Goal: Task Accomplishment & Management: Use online tool/utility

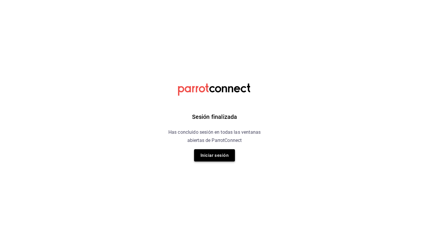
click at [202, 153] on button "Iniciar sesión" at bounding box center [214, 155] width 41 height 12
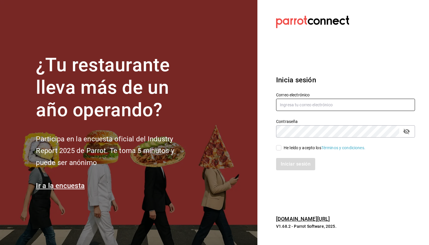
type input "ayartecruz10@gmail.com"
click at [279, 149] on input "He leído y acepto los Términos y condiciones." at bounding box center [278, 147] width 5 height 5
checkbox input "true"
click at [288, 164] on button "Iniciar sesión" at bounding box center [296, 164] width 40 height 12
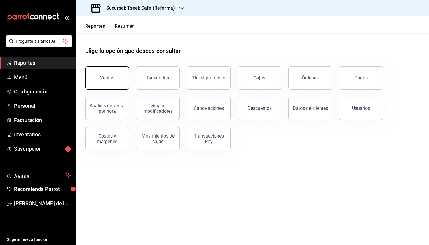
click at [116, 80] on button "Ventas" at bounding box center [107, 77] width 44 height 23
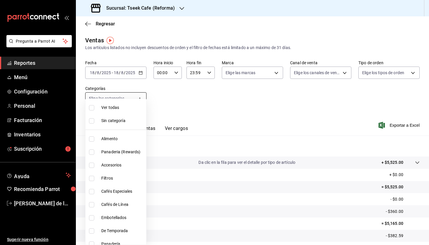
click at [119, 97] on body "Pregunta a Parrot AI Reportes Menú Configuración Personal Facturación Inventari…" at bounding box center [214, 122] width 429 height 245
click at [109, 161] on li "Accesorios" at bounding box center [115, 164] width 61 height 13
type input "d87802f8-7354-4b21-91ec-b27f5177ced4"
checkbox input "true"
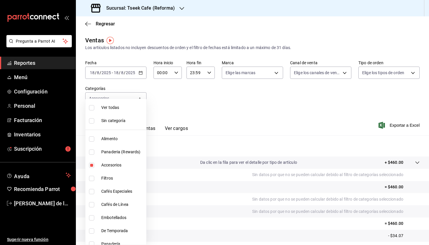
click at [220, 120] on div at bounding box center [214, 122] width 429 height 245
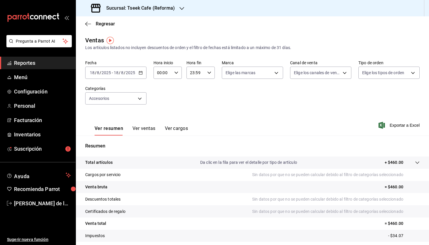
click at [126, 76] on div "[DATE] [DATE] - [DATE] [DATE]" at bounding box center [115, 73] width 61 height 12
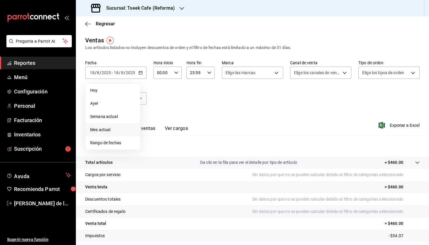
click at [116, 130] on span "Mes actual" at bounding box center [112, 130] width 45 height 6
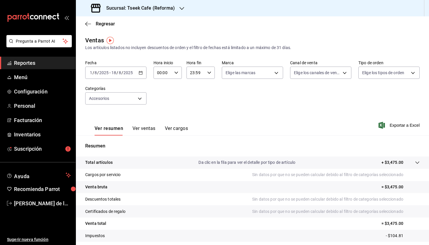
click at [135, 128] on button "Ver ventas" at bounding box center [143, 130] width 23 height 10
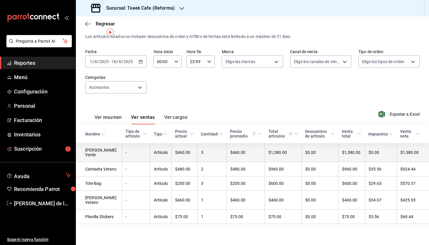
scroll to position [13, 0]
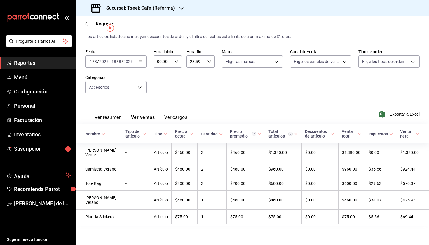
click at [157, 8] on h3 "Sucursal: Tseek Cafe (Reforma)" at bounding box center [138, 8] width 73 height 7
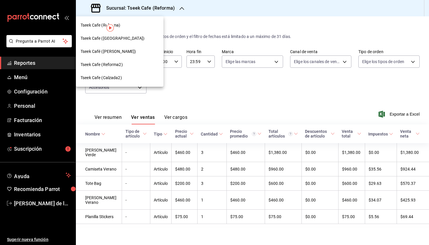
click at [141, 40] on div "Tseek Cafe ([GEOGRAPHIC_DATA])" at bounding box center [120, 38] width 78 height 6
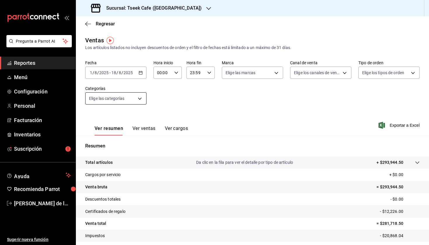
click at [135, 100] on body "Pregunta a Parrot AI Reportes Menú Configuración Personal Facturación Inventari…" at bounding box center [214, 122] width 429 height 245
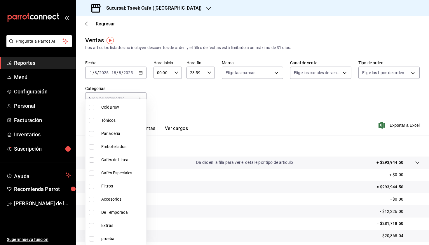
scroll to position [137, 0]
click at [113, 200] on span "Accesorios" at bounding box center [122, 198] width 43 height 6
type input "f72d1f5e-1178-4d91-a1b6-86c37f4a5915"
checkbox input "true"
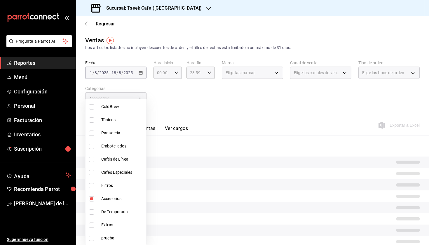
click at [207, 116] on div at bounding box center [214, 122] width 429 height 245
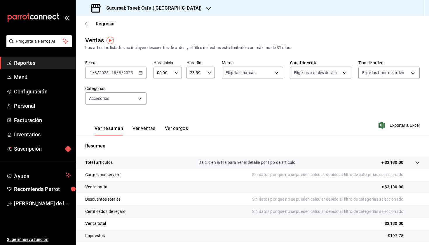
click at [136, 130] on button "Ver ventas" at bounding box center [143, 130] width 23 height 10
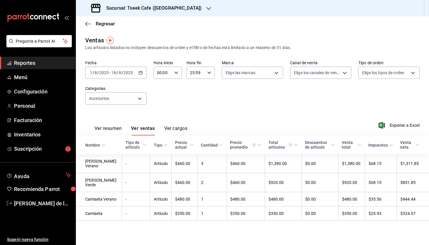
click at [113, 125] on button "Ver resumen" at bounding box center [108, 130] width 27 height 10
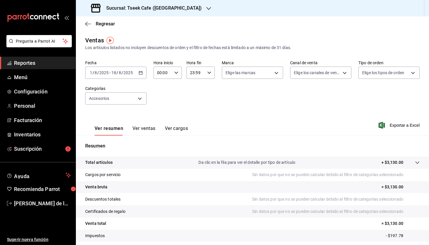
click at [150, 126] on button "Ver ventas" at bounding box center [143, 130] width 23 height 10
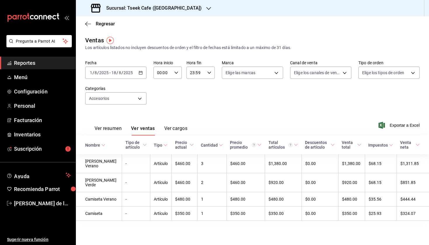
click at [145, 9] on h3 "Sucursal: Tseek Cafe ([GEOGRAPHIC_DATA])" at bounding box center [152, 8] width 100 height 7
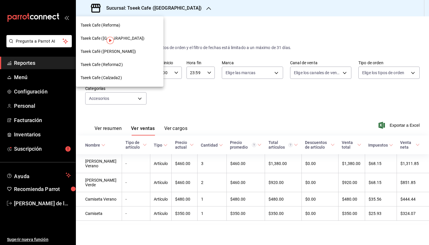
click at [130, 54] on div "Tseek Café ([PERSON_NAME])" at bounding box center [120, 51] width 78 height 6
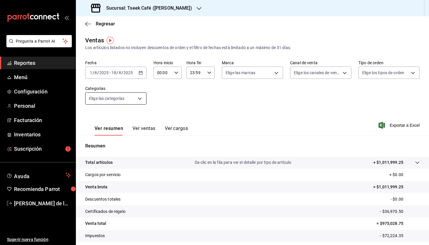
click at [106, 100] on body "Pregunta a Parrot AI Reportes Menú Configuración Personal Facturación Inventari…" at bounding box center [214, 122] width 429 height 245
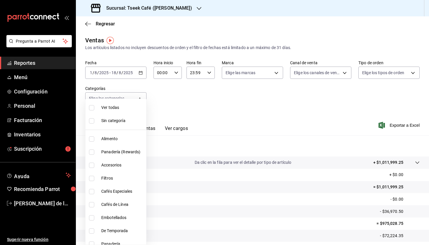
click at [113, 163] on span "Accesorios" at bounding box center [122, 165] width 43 height 6
type input "8e562b8b-16b1-4a0e-941c-4e63c6d36734"
checkbox input "true"
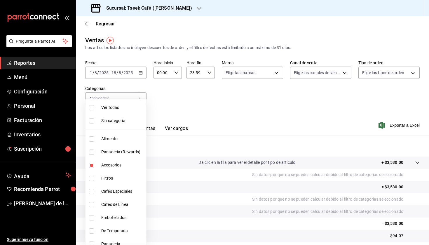
click at [186, 112] on div at bounding box center [214, 122] width 429 height 245
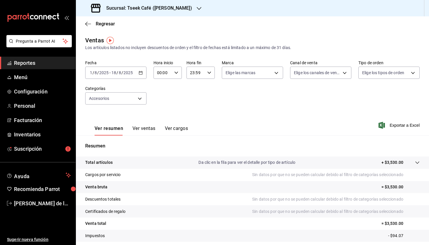
click at [139, 132] on button "Ver ventas" at bounding box center [143, 130] width 23 height 10
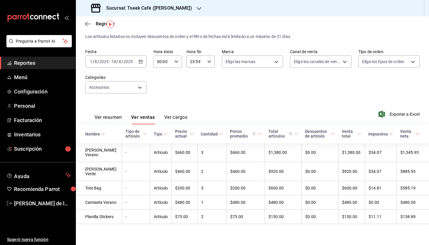
scroll to position [16, 0]
click at [119, 115] on button "Ver resumen" at bounding box center [108, 119] width 27 height 10
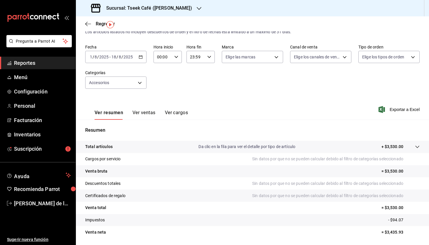
click at [144, 114] on button "Ver ventas" at bounding box center [143, 115] width 23 height 10
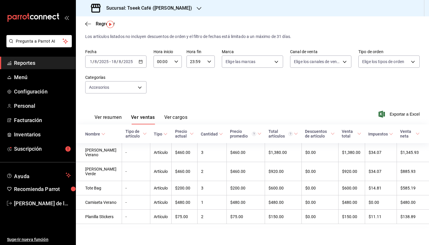
scroll to position [16, 0]
